Goal: Task Accomplishment & Management: Manage account settings

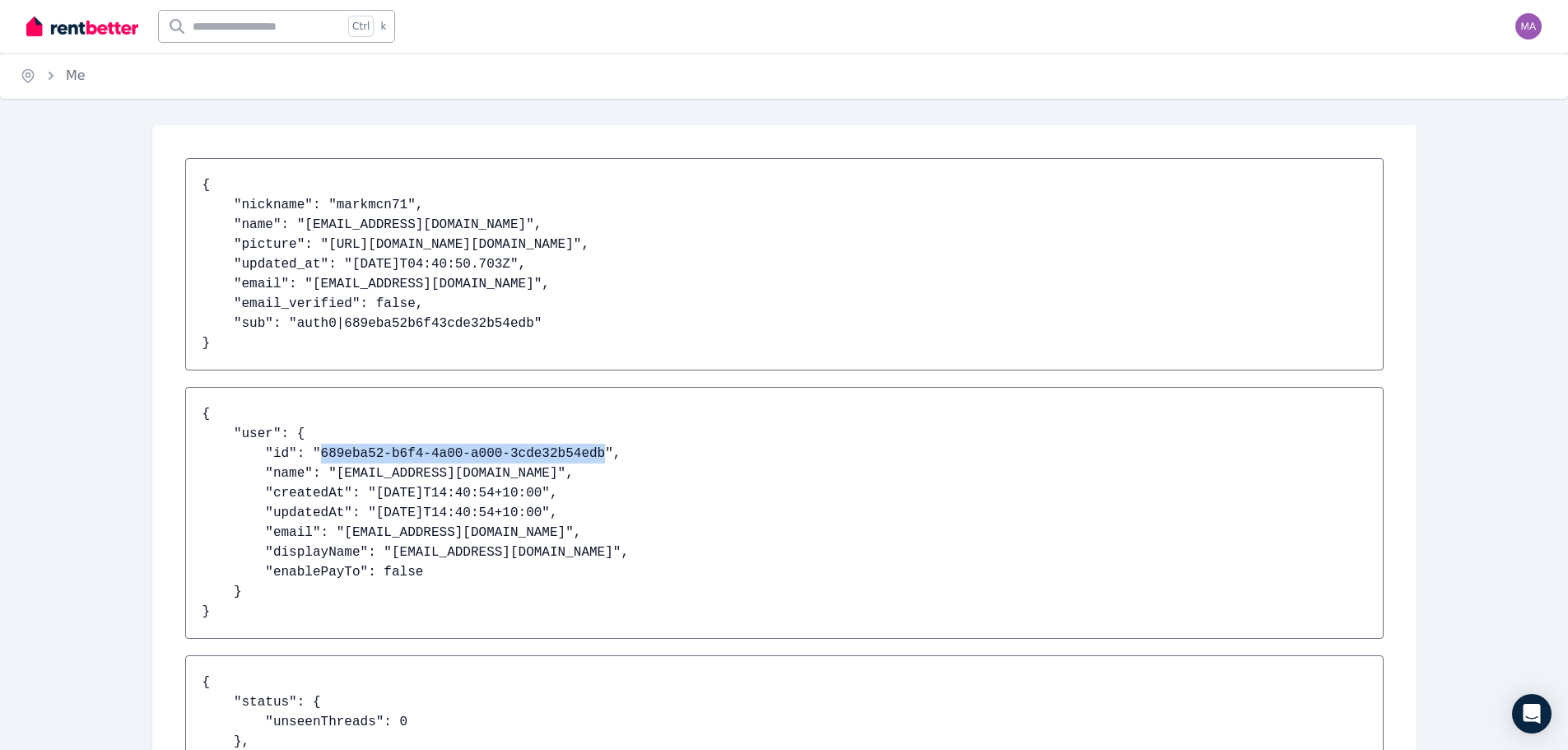
drag, startPoint x: 310, startPoint y: 466, endPoint x: 572, endPoint y: 467, distance: 262.0
click at [572, 467] on pre "{ "user": { "id": "689eba52-b6f4-4a00-a000-3cde32b54edb", "name": "[EMAIL_ADDRE…" at bounding box center [784, 513] width 1198 height 252
copy pre "689eba52-b6f4-4a00-a000-3cde32b54edb"
